Goal: Task Accomplishment & Management: Manage account settings

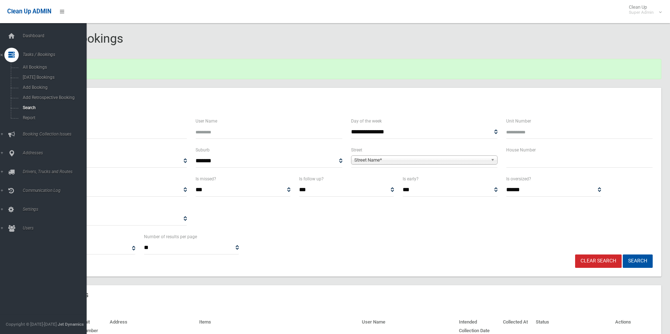
select select
click at [39, 107] on span "Search" at bounding box center [53, 107] width 65 height 5
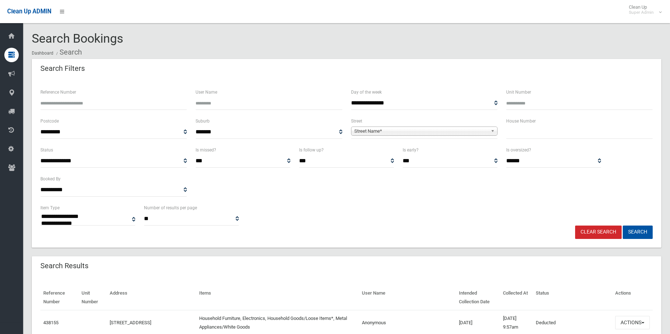
select select
click at [113, 100] on input "Reference Number" at bounding box center [113, 102] width 147 height 13
type input "******"
click at [623, 225] on button "Search" at bounding box center [638, 231] width 30 height 13
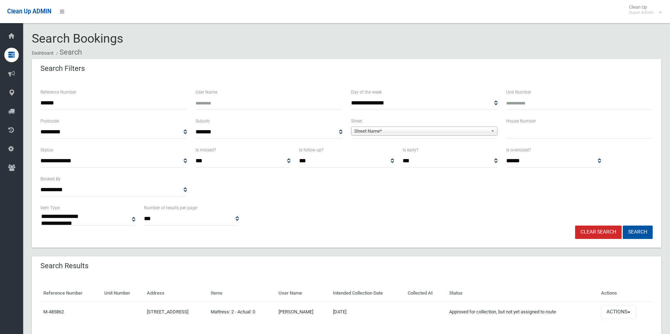
select select
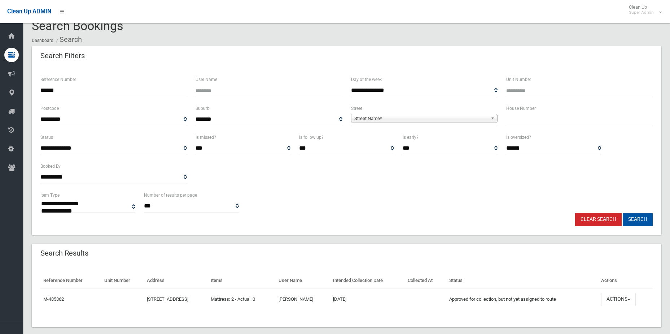
scroll to position [23, 0]
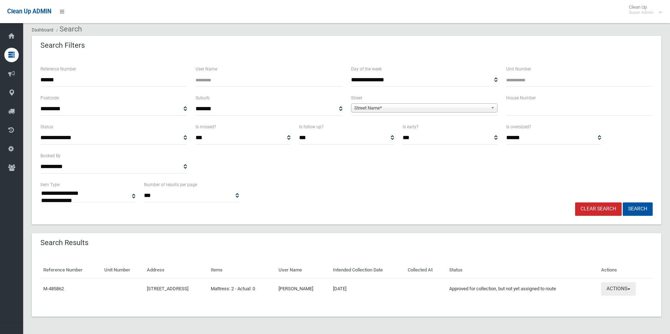
click at [623, 288] on button "Actions" at bounding box center [618, 288] width 35 height 13
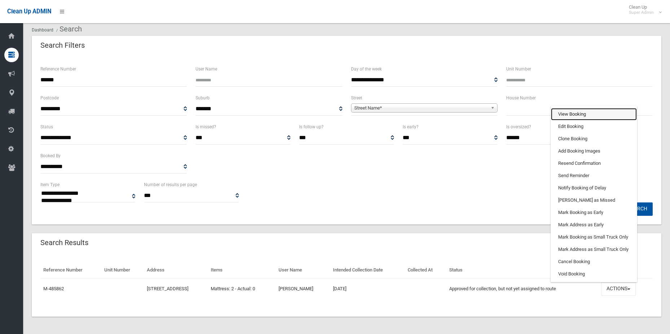
click at [596, 113] on link "View Booking" at bounding box center [594, 114] width 86 height 12
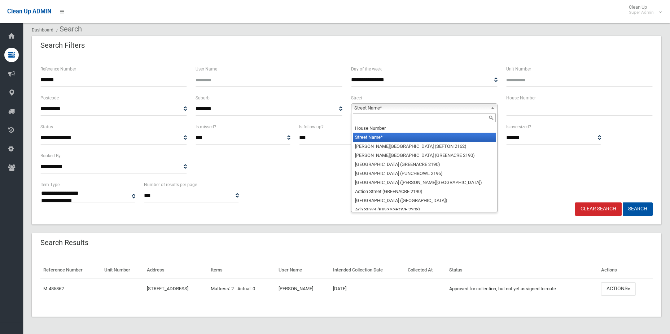
click at [403, 107] on span "Street Name*" at bounding box center [421, 108] width 134 height 9
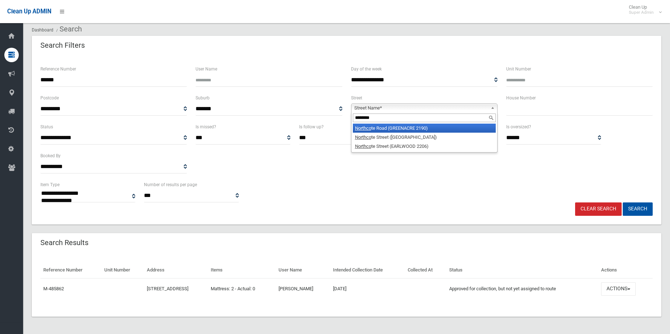
type input "*********"
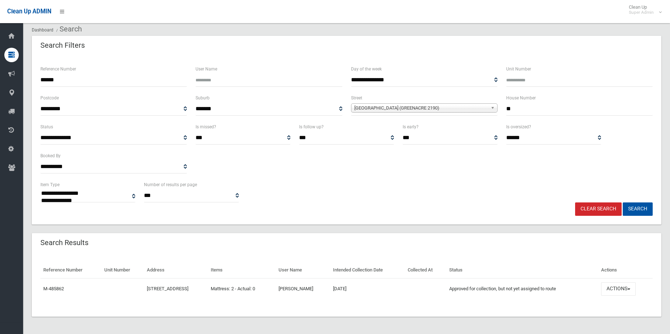
type input "**"
click at [623, 202] on button "Search" at bounding box center [638, 208] width 30 height 13
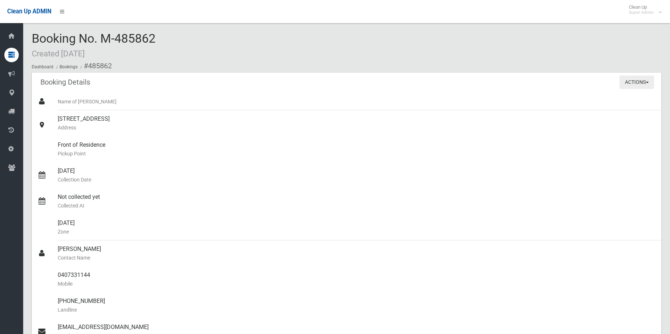
click at [638, 82] on button "Actions" at bounding box center [637, 81] width 35 height 13
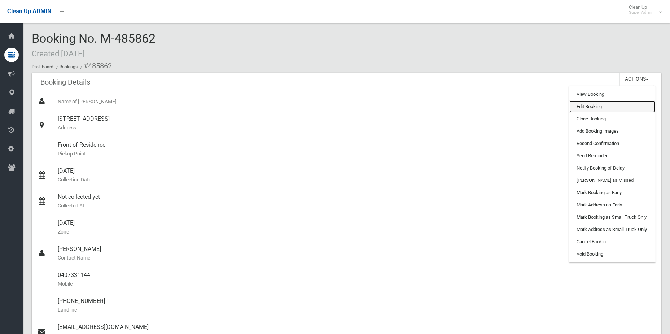
click at [622, 106] on link "Edit Booking" at bounding box center [613, 106] width 86 height 12
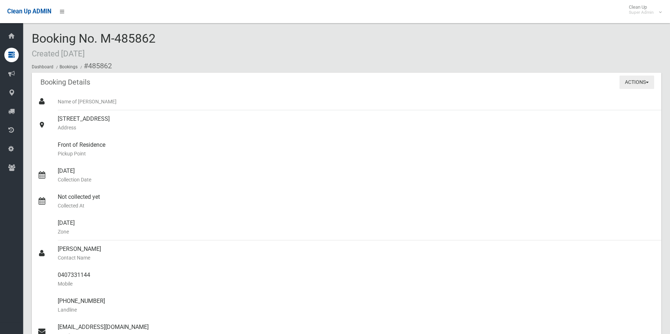
click at [633, 84] on button "Actions" at bounding box center [637, 81] width 35 height 13
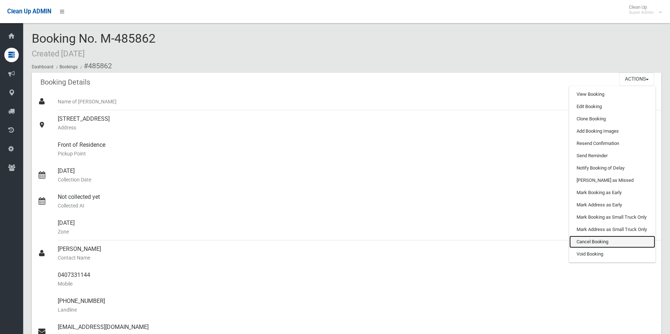
click at [603, 245] on link "Cancel Booking" at bounding box center [613, 241] width 86 height 12
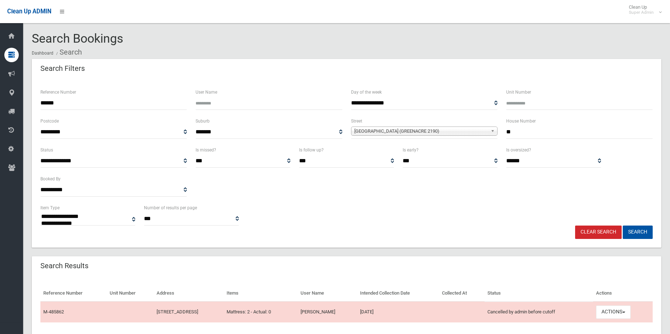
select select
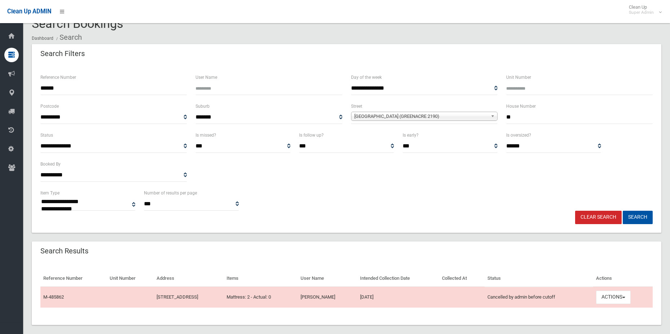
scroll to position [23, 0]
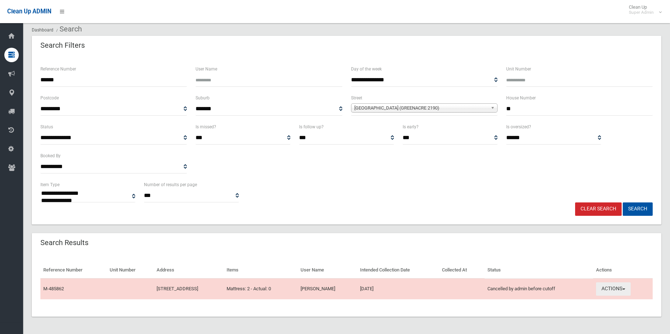
click at [620, 282] on button "Actions" at bounding box center [613, 288] width 35 height 13
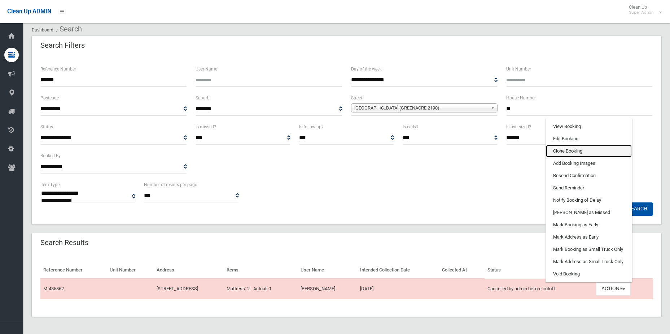
click at [590, 148] on link "Clone Booking" at bounding box center [589, 151] width 86 height 12
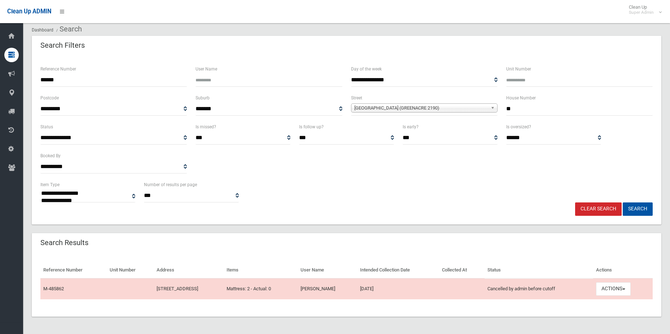
drag, startPoint x: 103, startPoint y: 75, endPoint x: 8, endPoint y: 73, distance: 95.0
click at [8, 73] on div "**********" at bounding box center [335, 160] width 670 height 348
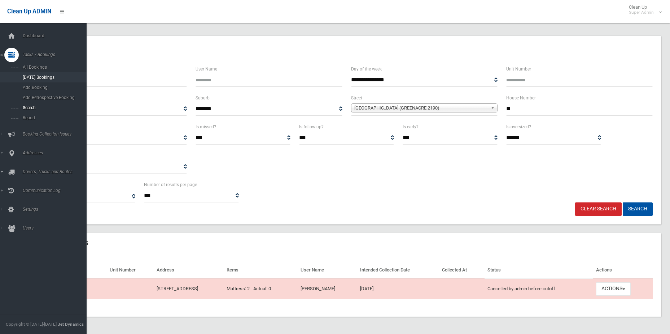
click at [623, 202] on button "Search" at bounding box center [638, 208] width 30 height 13
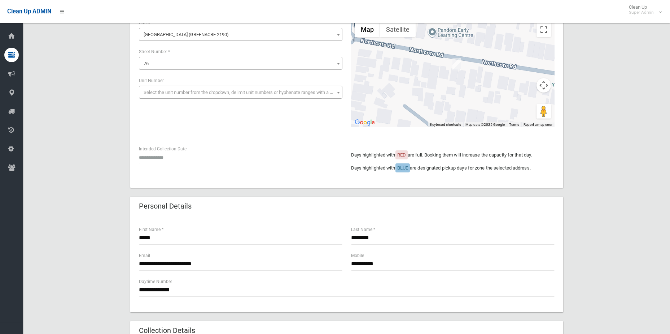
scroll to position [72, 0]
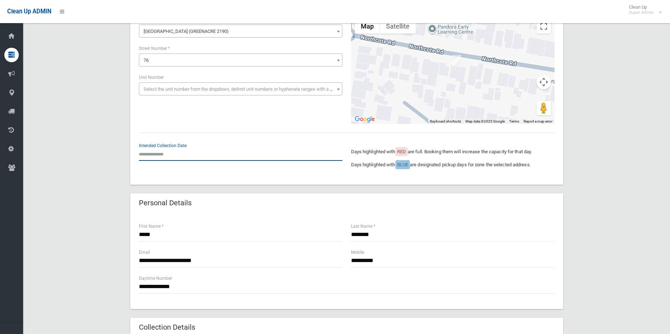
click at [162, 154] on input "text" at bounding box center [241, 153] width 204 height 13
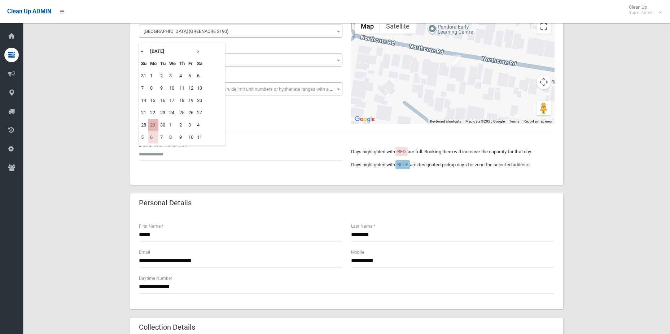
click at [155, 126] on td "29" at bounding box center [153, 125] width 10 height 12
type input "**********"
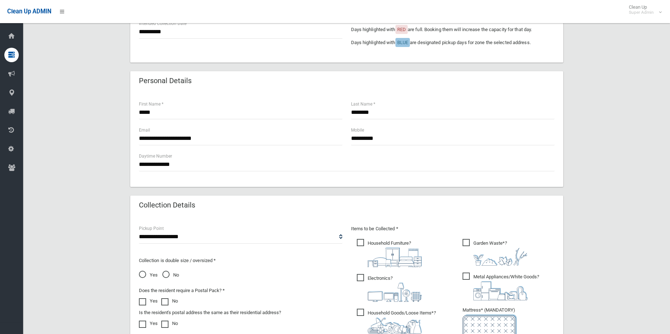
scroll to position [253, 0]
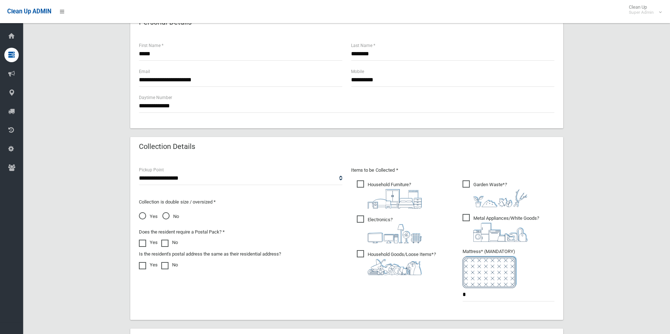
click at [362, 183] on span "Household Furniture ?" at bounding box center [389, 194] width 65 height 28
click at [468, 184] on span "Garden Waste* ?" at bounding box center [495, 193] width 65 height 27
click at [363, 215] on span "Electronics ?" at bounding box center [389, 229] width 65 height 28
click at [471, 218] on span "Metal Appliances/White Goods ?" at bounding box center [501, 228] width 77 height 28
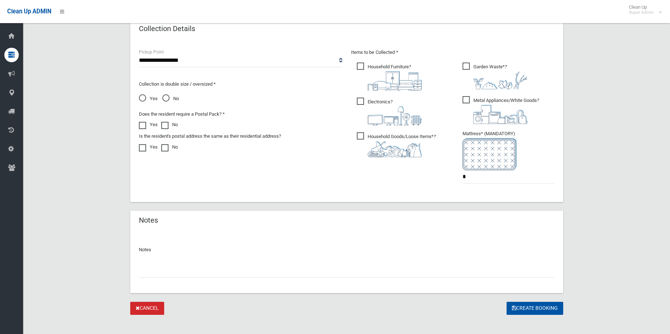
scroll to position [377, 0]
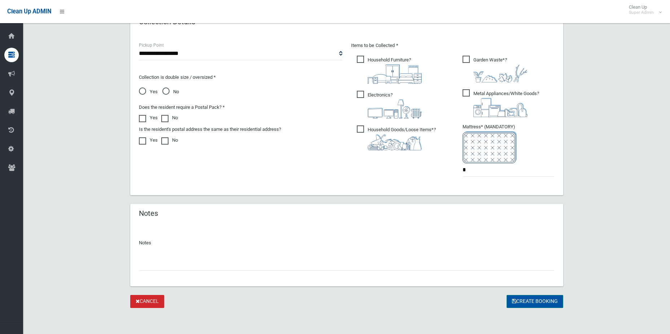
click at [526, 298] on button "Create Booking" at bounding box center [535, 301] width 57 height 13
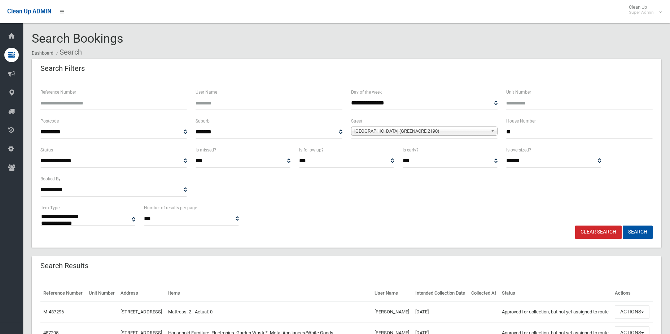
select select
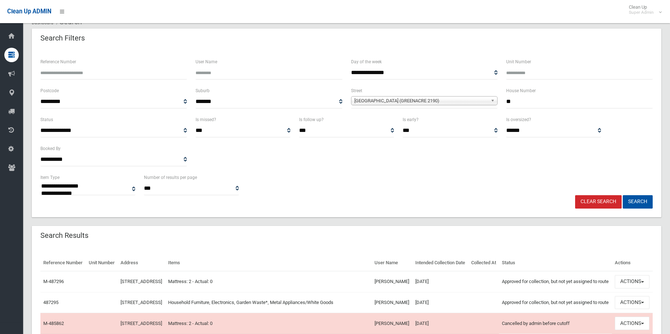
scroll to position [110, 0]
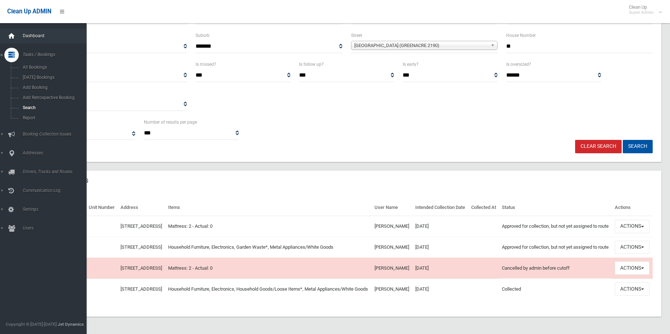
click at [17, 36] on div at bounding box center [11, 36] width 14 height 14
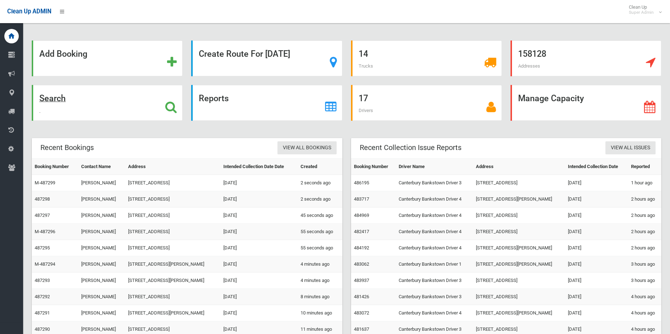
click at [174, 110] on icon at bounding box center [171, 107] width 12 height 12
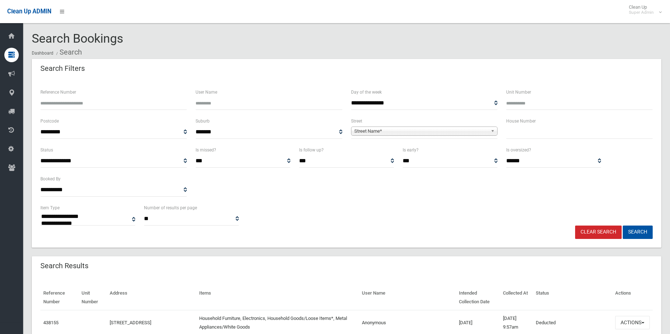
select select
type input "******"
click at [623, 225] on button "Search" at bounding box center [638, 231] width 30 height 13
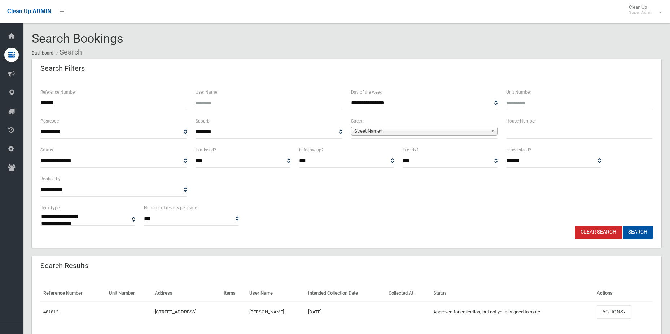
select select
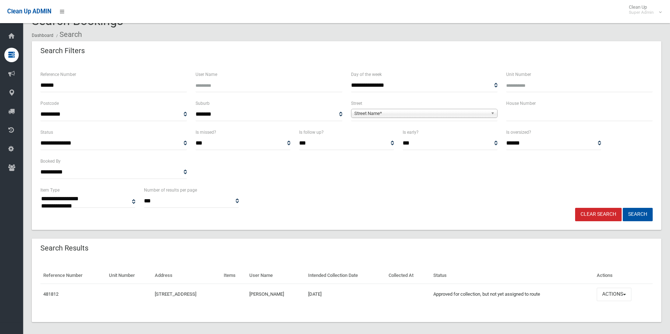
scroll to position [23, 0]
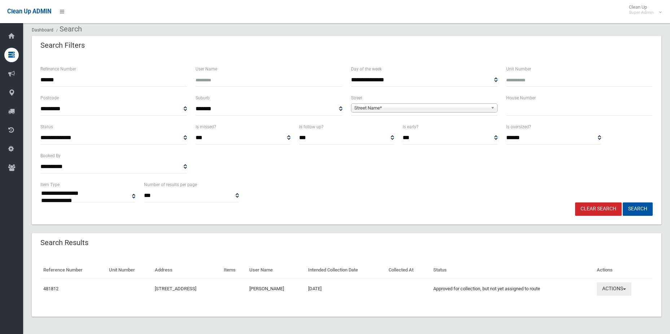
click at [613, 288] on button "Actions" at bounding box center [614, 288] width 35 height 13
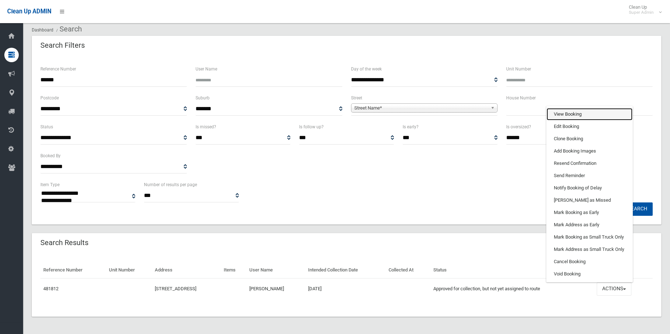
click at [578, 112] on link "View Booking" at bounding box center [590, 114] width 86 height 12
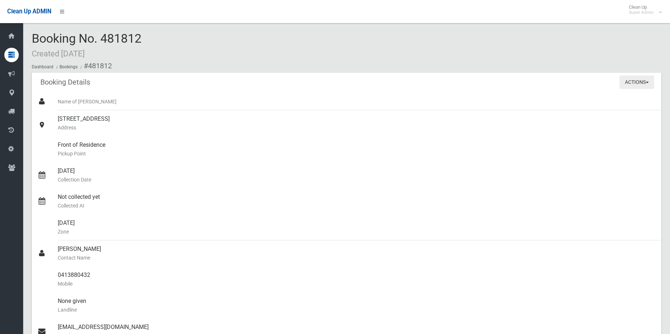
click at [644, 80] on button "Actions" at bounding box center [637, 81] width 35 height 13
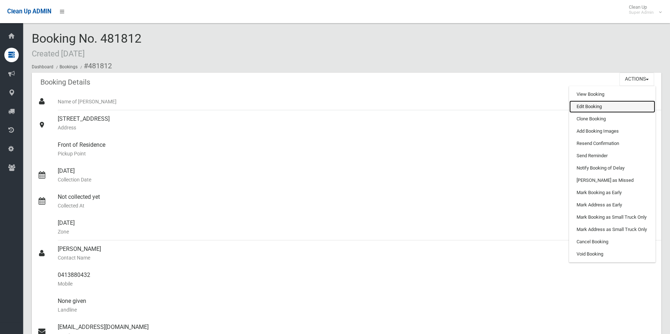
click at [610, 107] on link "Edit Booking" at bounding box center [613, 106] width 86 height 12
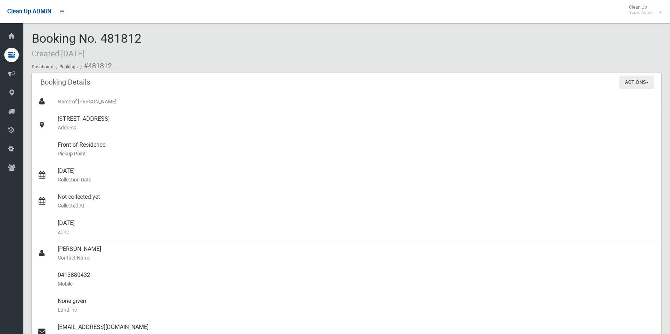
click at [642, 83] on button "Actions" at bounding box center [637, 81] width 35 height 13
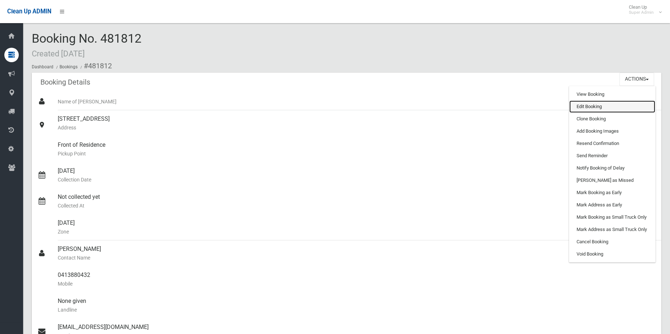
click at [626, 104] on link "Edit Booking" at bounding box center [613, 106] width 86 height 12
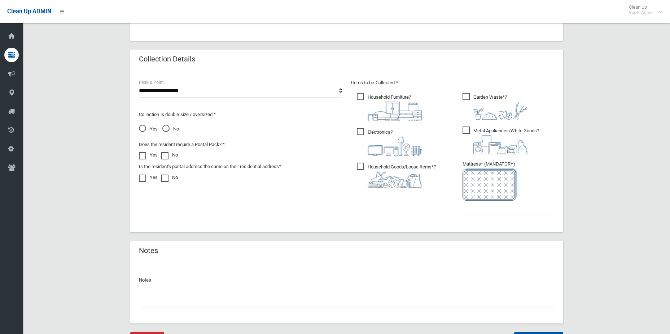
scroll to position [341, 0]
click at [362, 92] on span "Household Furniture ?" at bounding box center [389, 106] width 65 height 28
click at [470, 94] on span "Garden Waste* ?" at bounding box center [495, 105] width 65 height 27
click at [468, 132] on span "Metal Appliances/White Goods ?" at bounding box center [501, 139] width 77 height 28
click at [360, 129] on span "Electronics ?" at bounding box center [389, 141] width 65 height 28
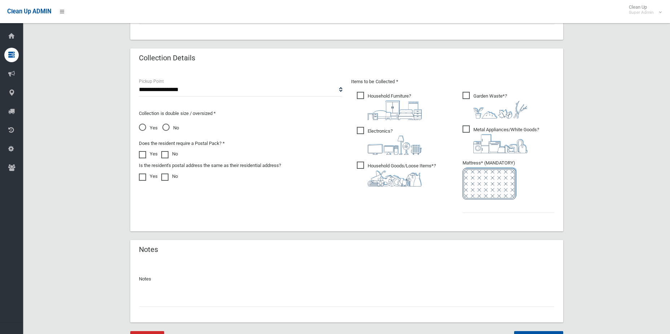
click at [362, 161] on span "Household Goods/Loose Items* ?" at bounding box center [396, 173] width 79 height 25
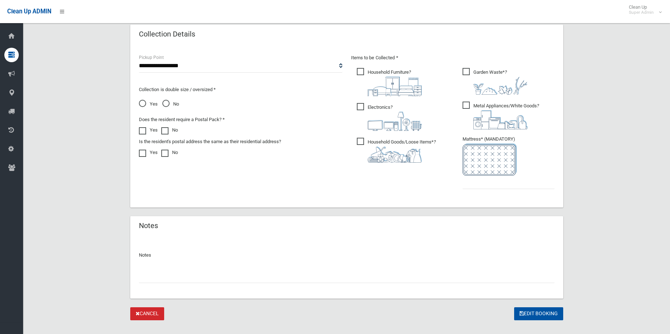
scroll to position [377, 0]
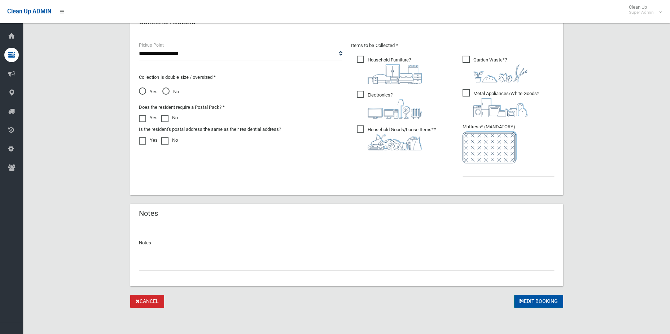
drag, startPoint x: 552, startPoint y: 298, endPoint x: 561, endPoint y: 289, distance: 13.5
click at [552, 298] on button "Edit Booking" at bounding box center [538, 301] width 49 height 13
click at [536, 169] on input "text" at bounding box center [509, 169] width 92 height 13
type input "*"
click at [539, 299] on button "Edit Booking" at bounding box center [538, 301] width 49 height 13
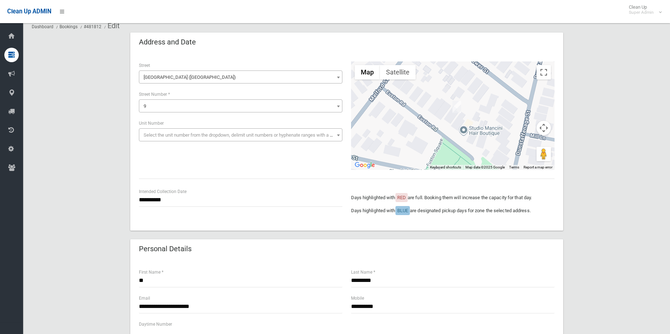
scroll to position [0, 0]
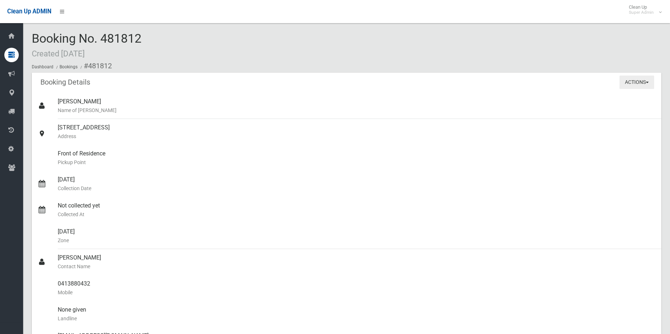
click at [635, 83] on button "Actions" at bounding box center [637, 81] width 35 height 13
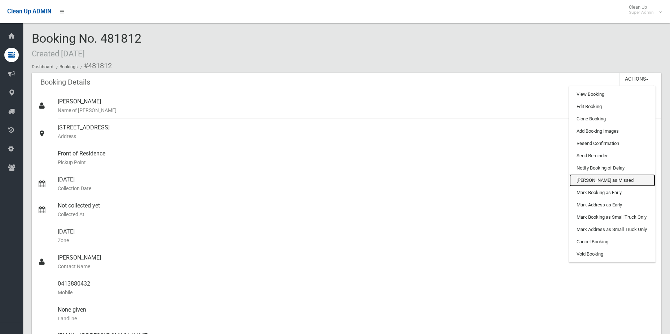
drag, startPoint x: 591, startPoint y: 182, endPoint x: 369, endPoint y: 20, distance: 274.6
click at [591, 181] on link "[PERSON_NAME] as Missed" at bounding box center [613, 180] width 86 height 12
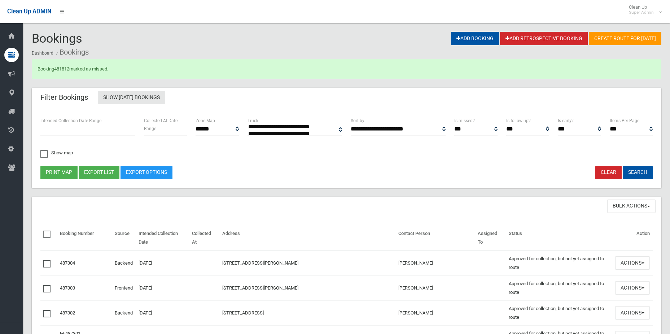
select select
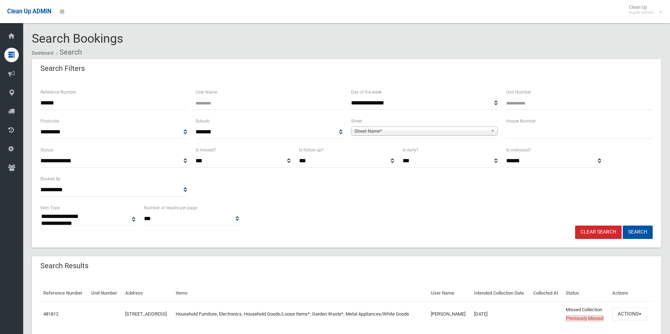
select select
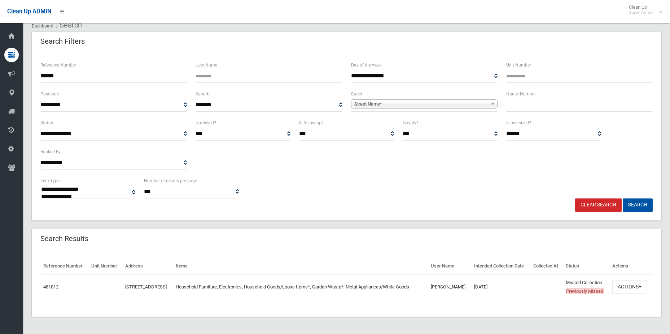
scroll to position [44, 0]
drag, startPoint x: 106, startPoint y: 61, endPoint x: -88, endPoint y: 53, distance: 194.3
click at [0, 53] on html "Clean Up ADMIN Clean Up Super Admin Logout Search Bookings Dashboard Search" at bounding box center [335, 140] width 670 height 334
